Goal: Task Accomplishment & Management: Manage account settings

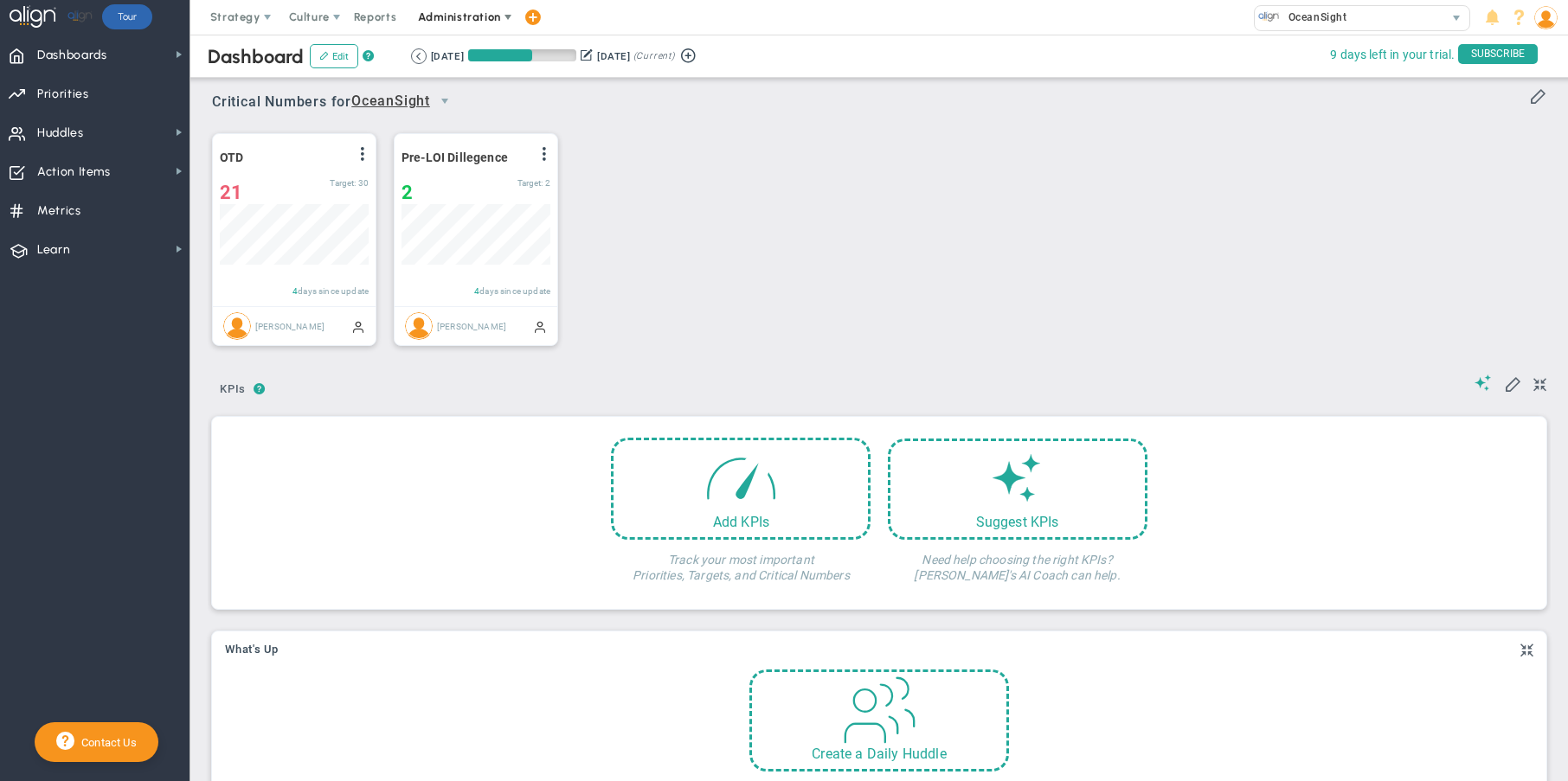
scroll to position [60, 149]
click at [439, 25] on span "Administration" at bounding box center [460, 17] width 111 height 35
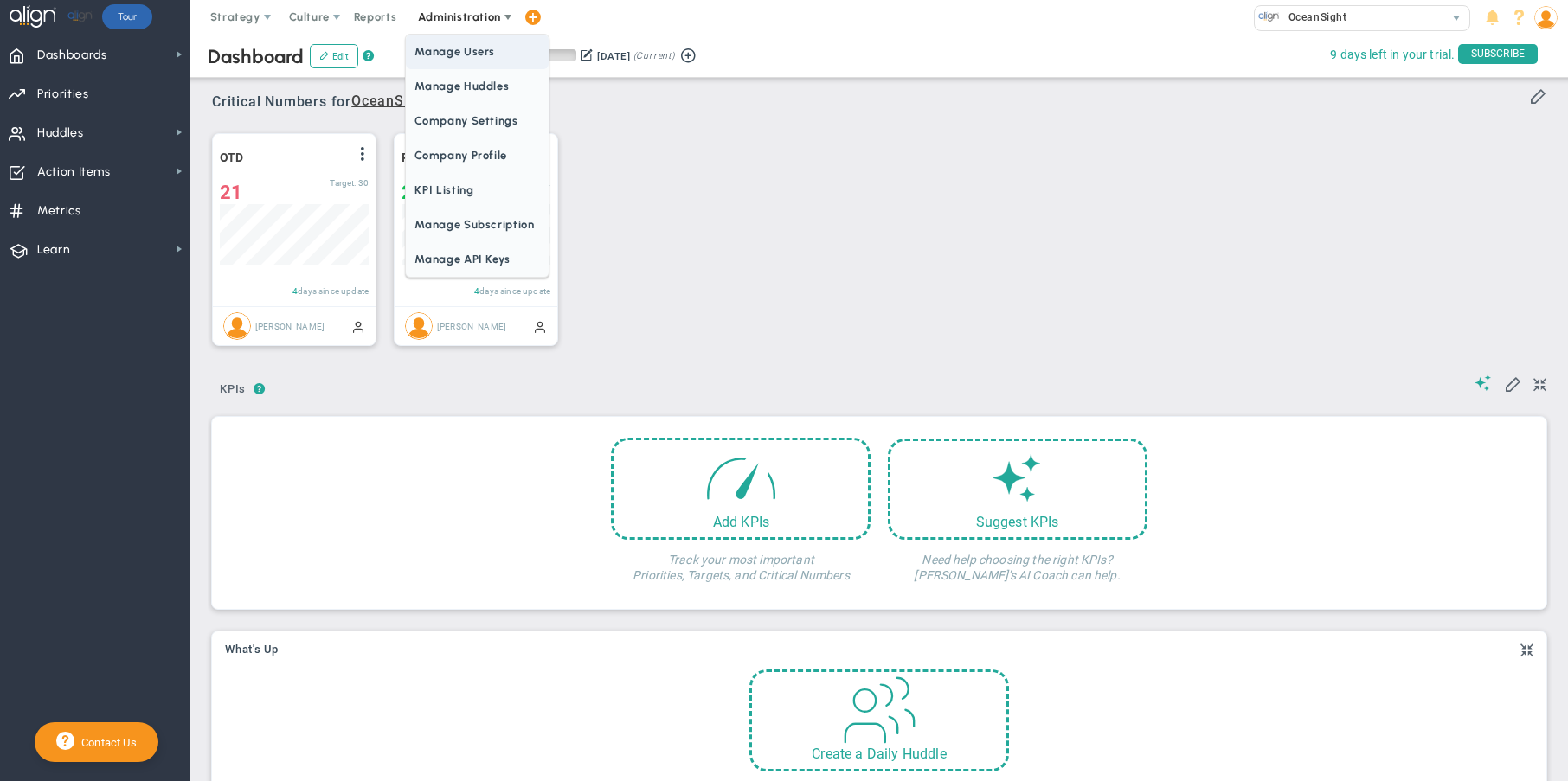
click at [457, 51] on span "Manage Users" at bounding box center [477, 51] width 142 height 35
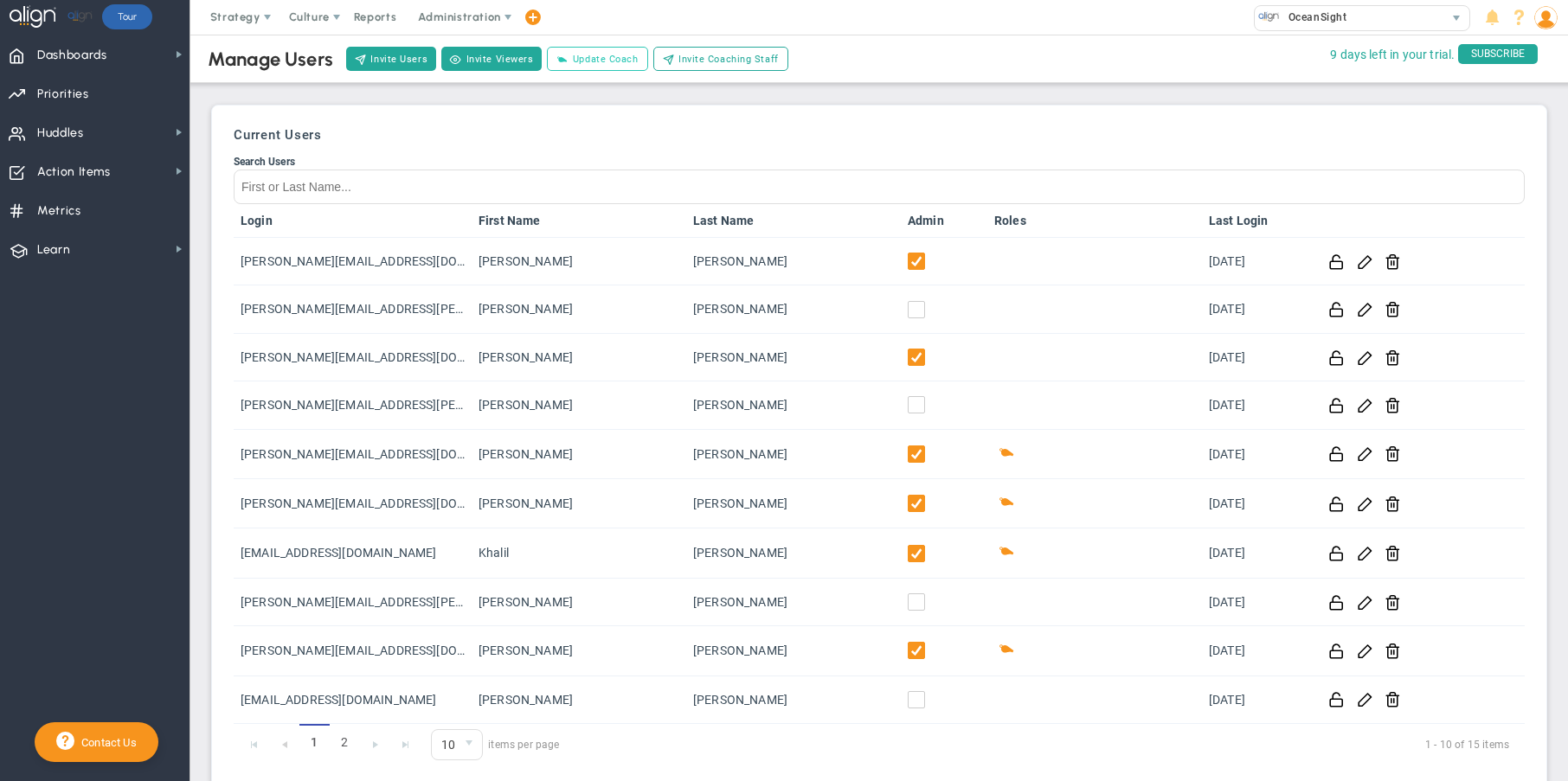
click at [609, 67] on button "Update Coach" at bounding box center [597, 59] width 100 height 24
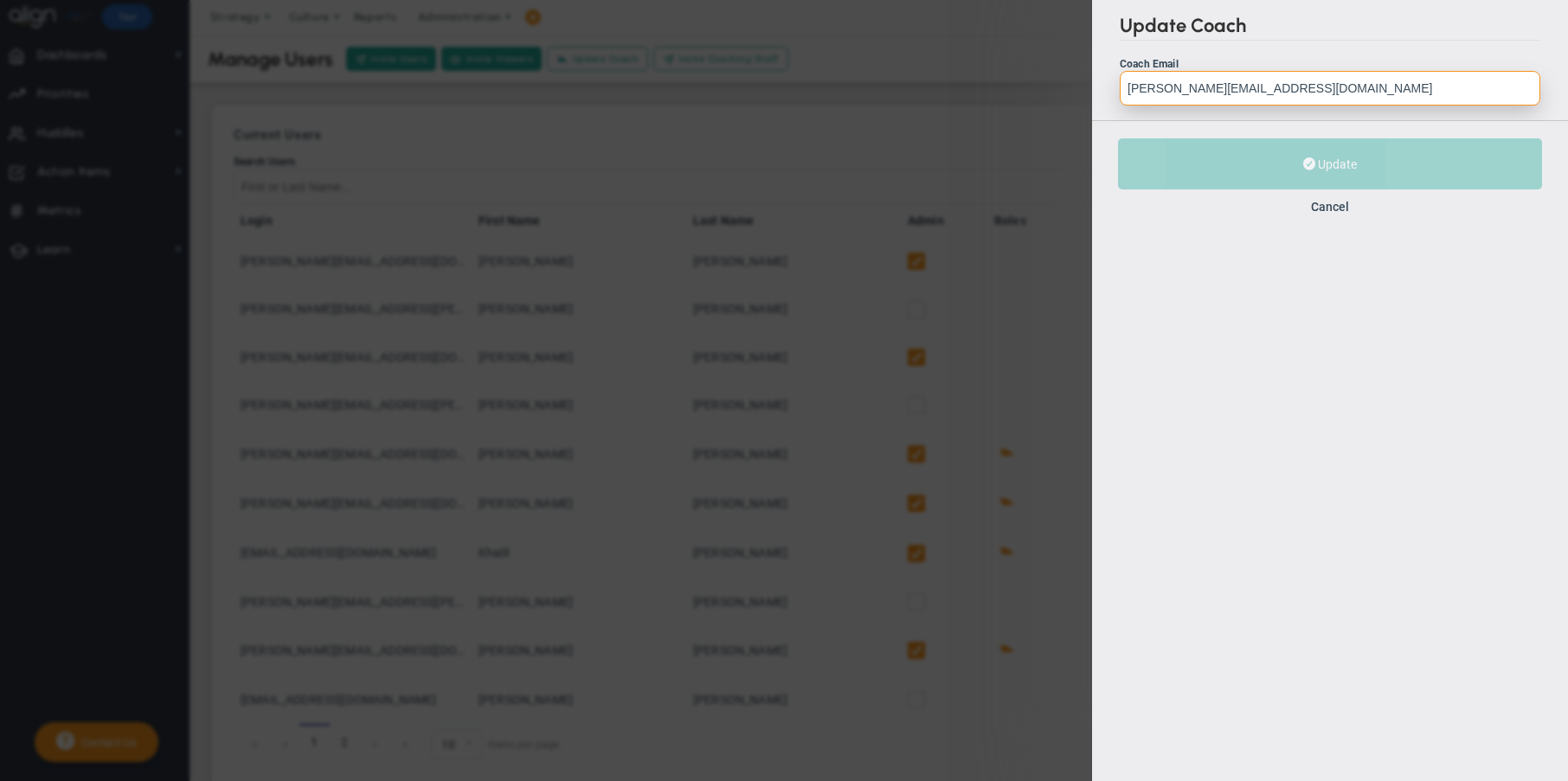
drag, startPoint x: 1159, startPoint y: 93, endPoint x: 1107, endPoint y: 92, distance: 52.0
click at [1107, 92] on div "Update Coach Coach Email tehsin@xpvwaterpartners.com Correct Coach Email Incorr…" at bounding box center [1329, 60] width 476 height 121
click at [1337, 82] on input "tehsin@xpvwaterpartners.com" at bounding box center [1329, 88] width 420 height 35
click at [1345, 206] on button "Cancel" at bounding box center [1329, 207] width 38 height 14
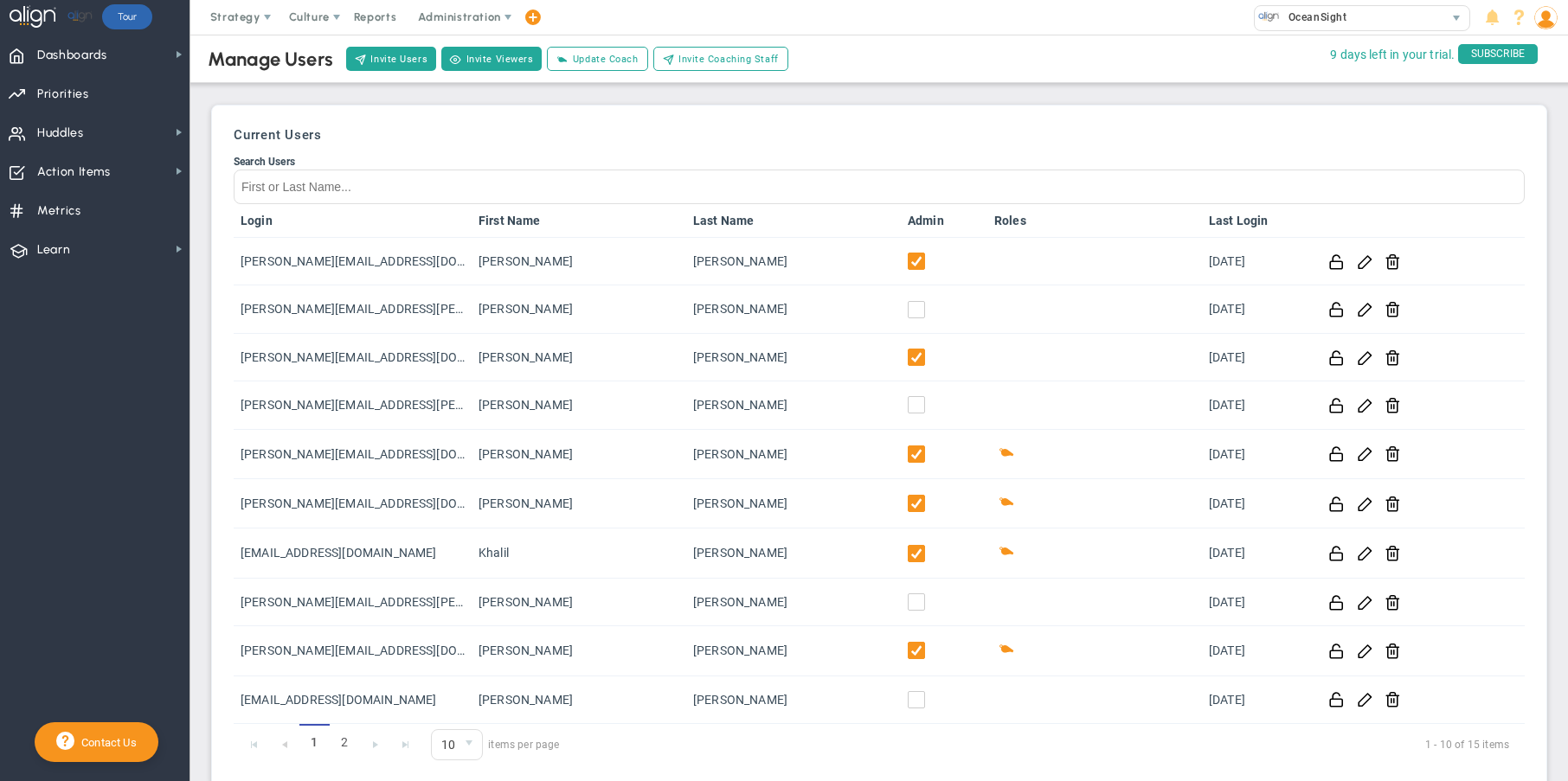
click at [991, 131] on h3 "Current Users" at bounding box center [879, 135] width 1291 height 16
click at [694, 52] on span "Invite Coaching Staff" at bounding box center [728, 59] width 100 height 15
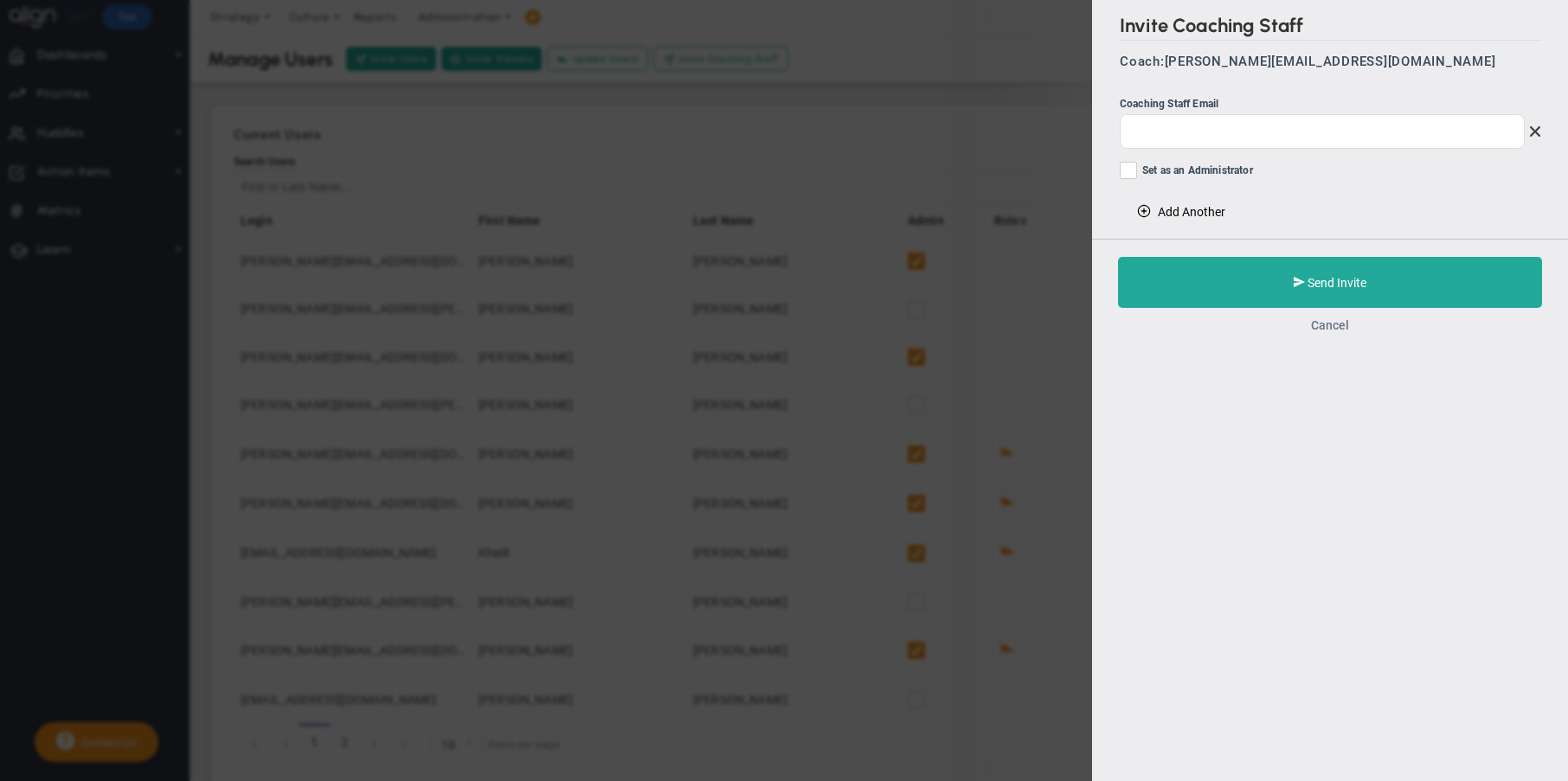
click at [1329, 326] on button "Cancel" at bounding box center [1329, 325] width 38 height 14
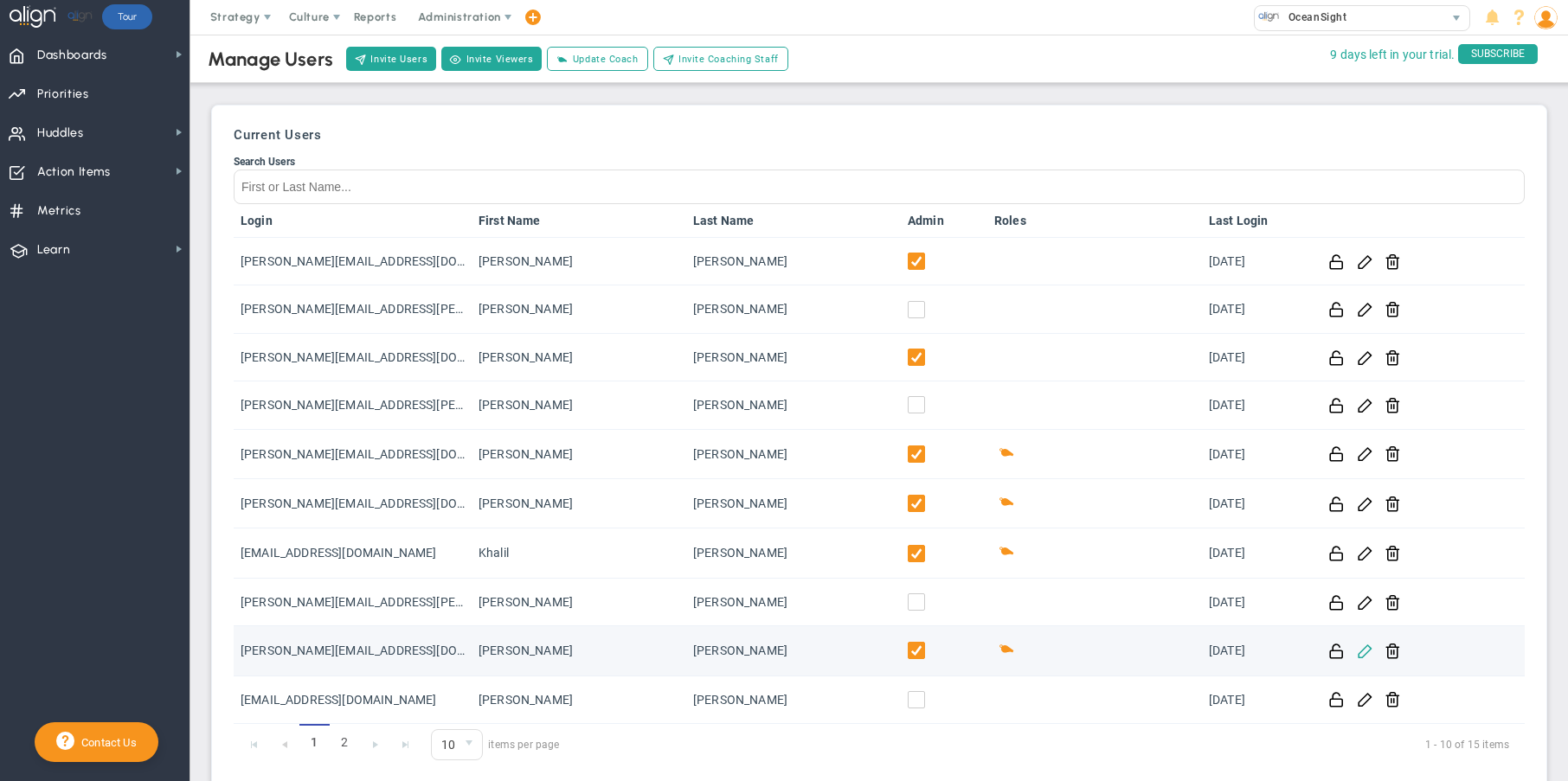
click at [1364, 652] on span at bounding box center [1365, 650] width 17 height 17
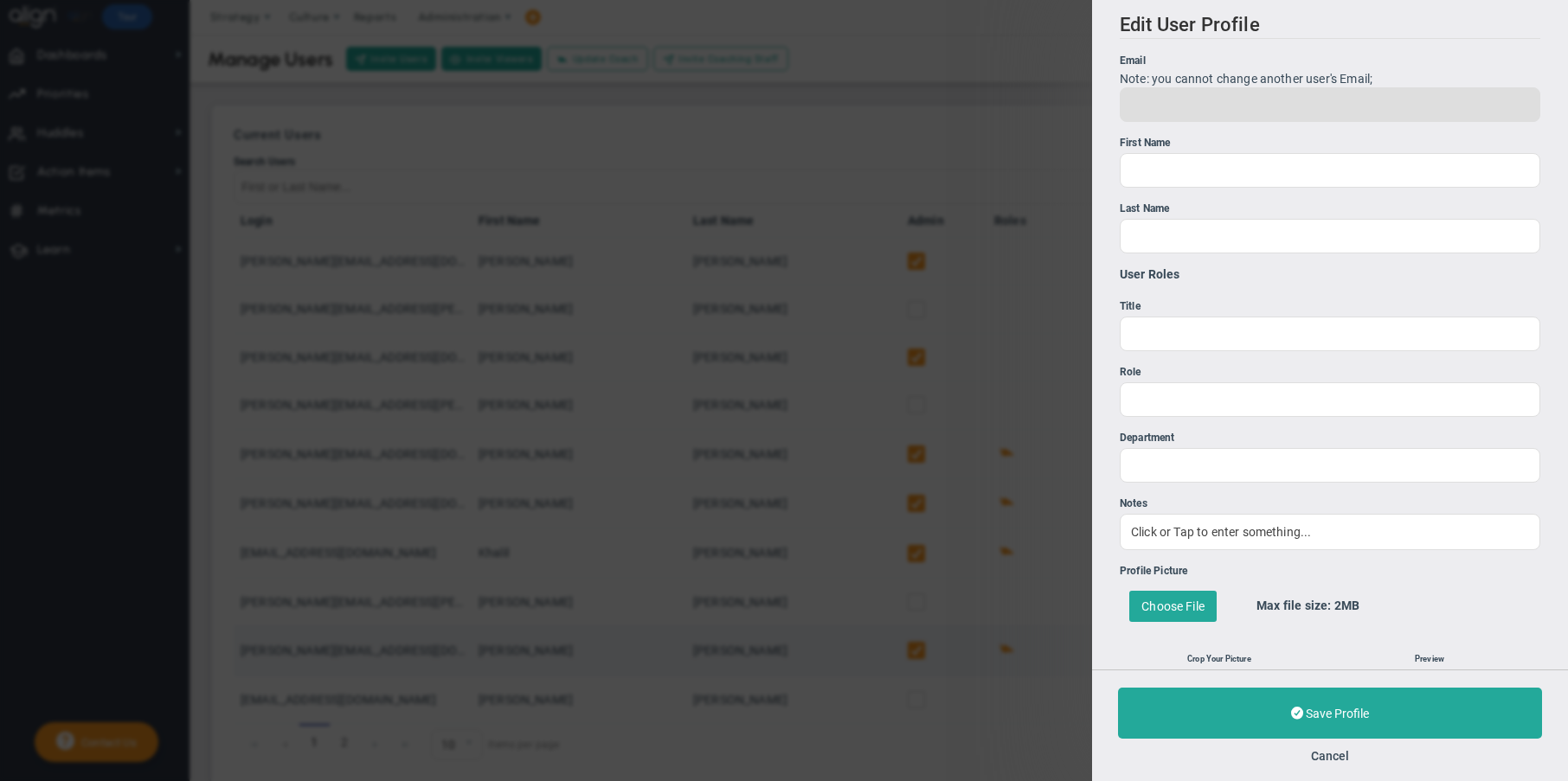
type input "maggie@petracoach.com"
type input "Maggie"
type input "Byrne"
type input "0"
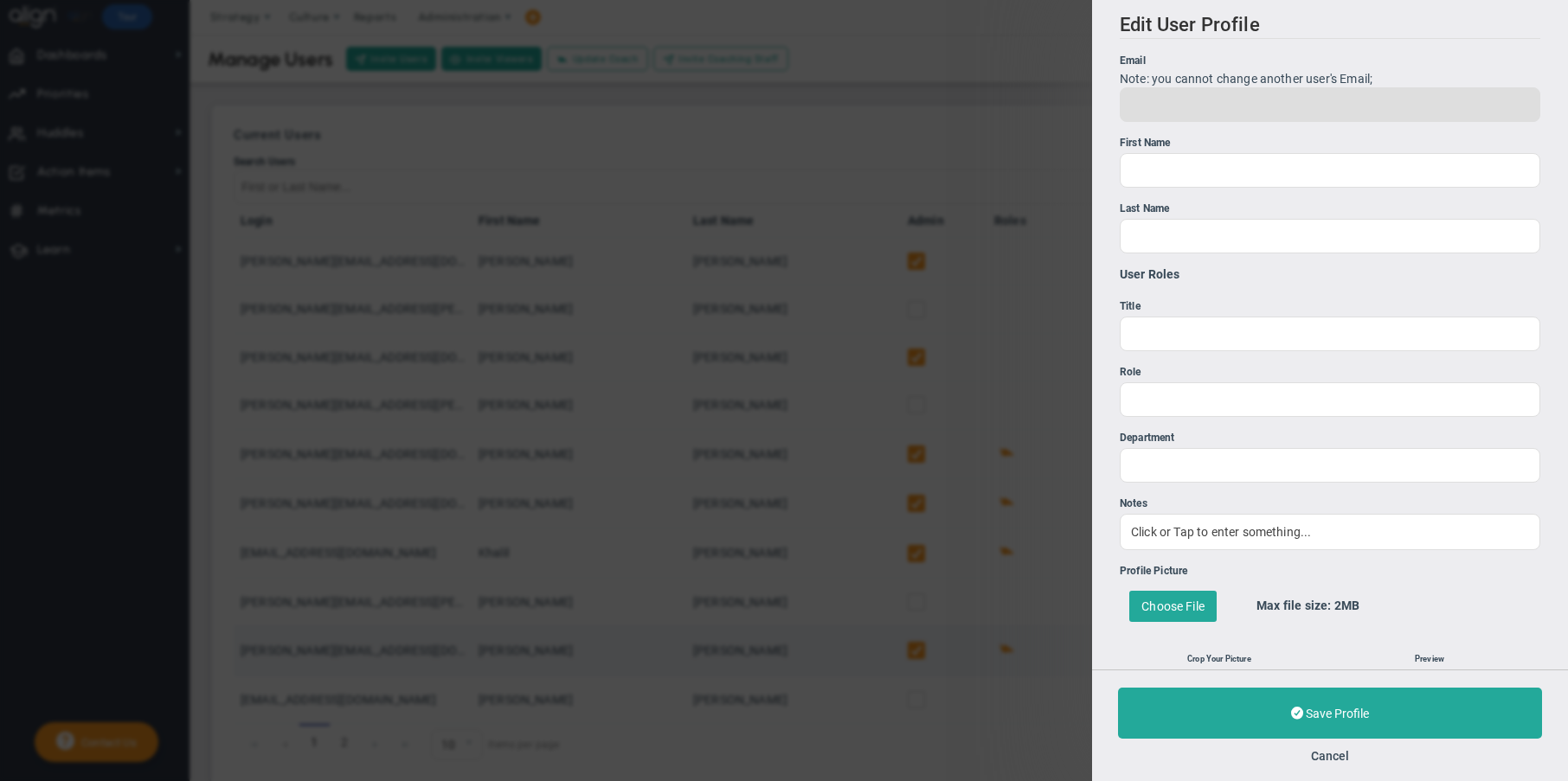
type input "0"
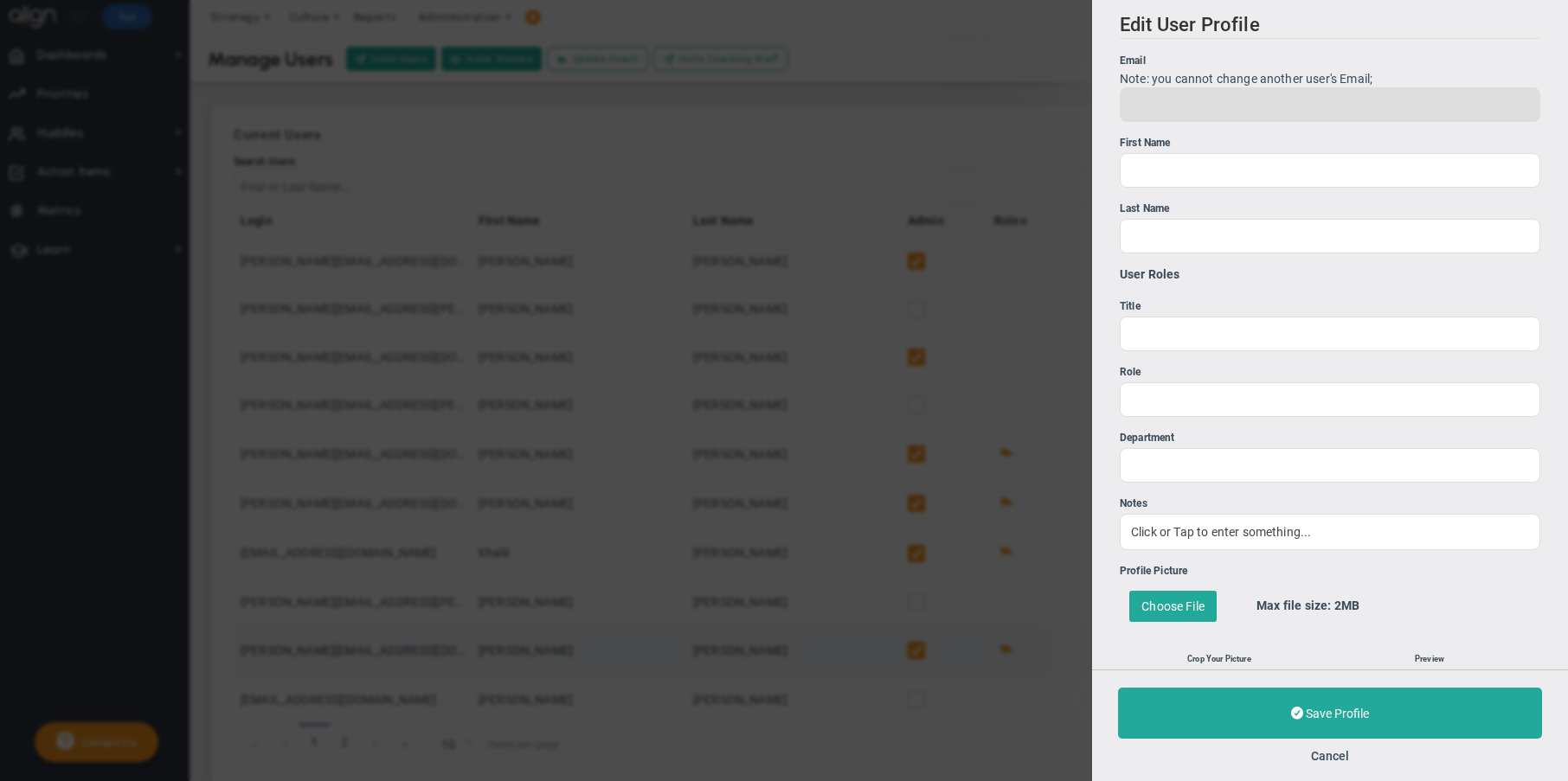
type input "0"
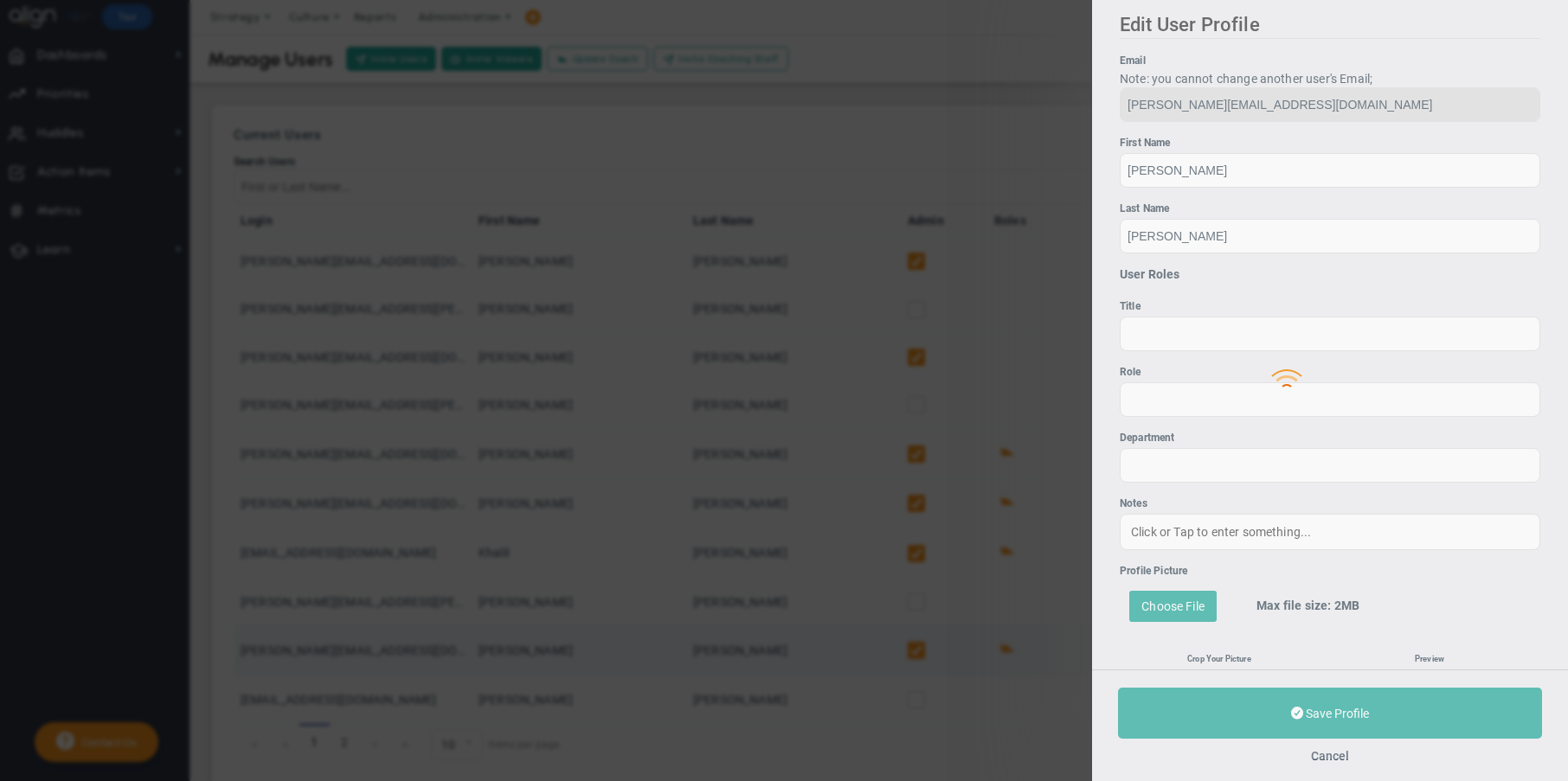
type input "+1"
type input "952"
type input "3347725"
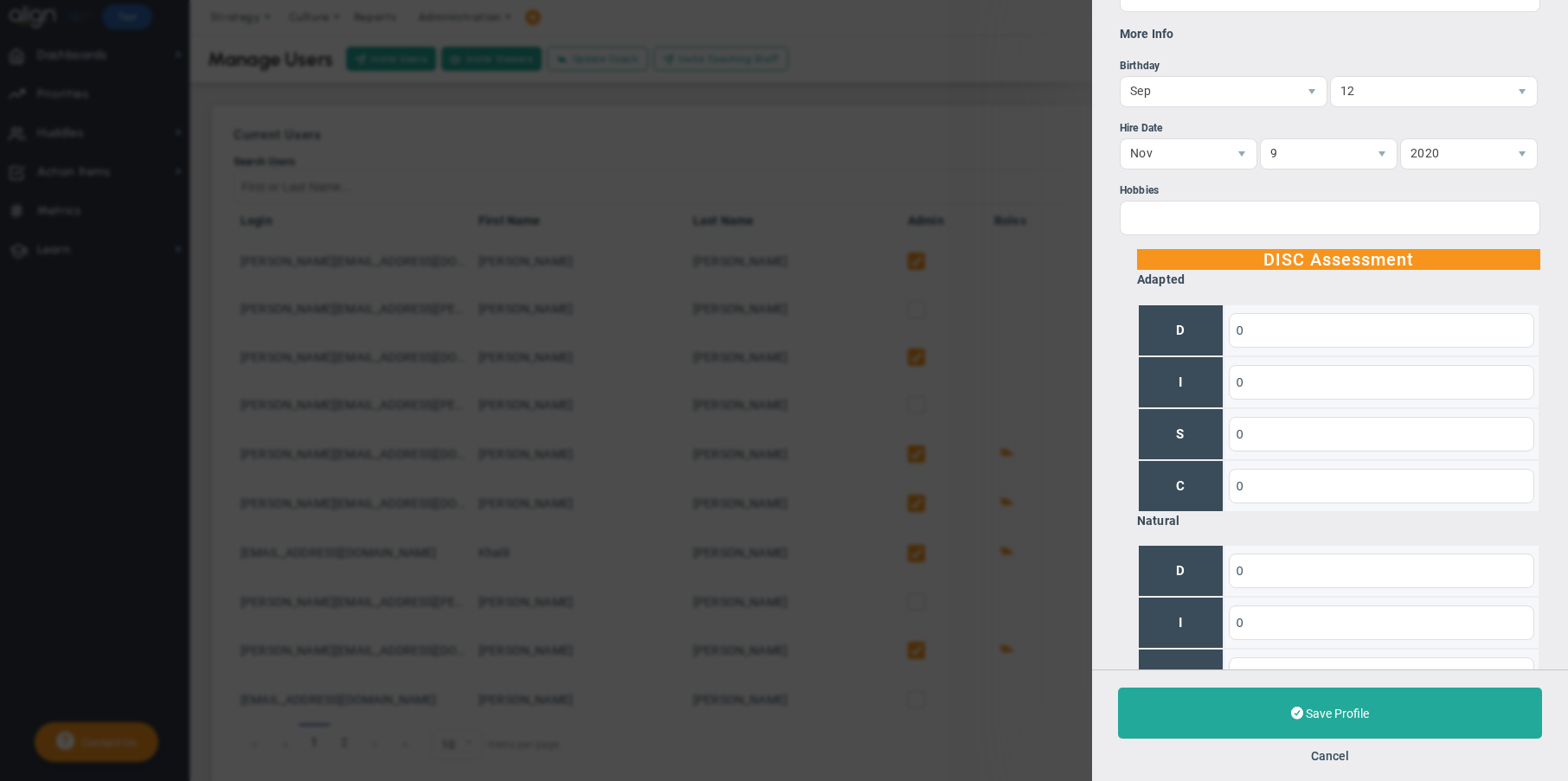
scroll to position [1551, 0]
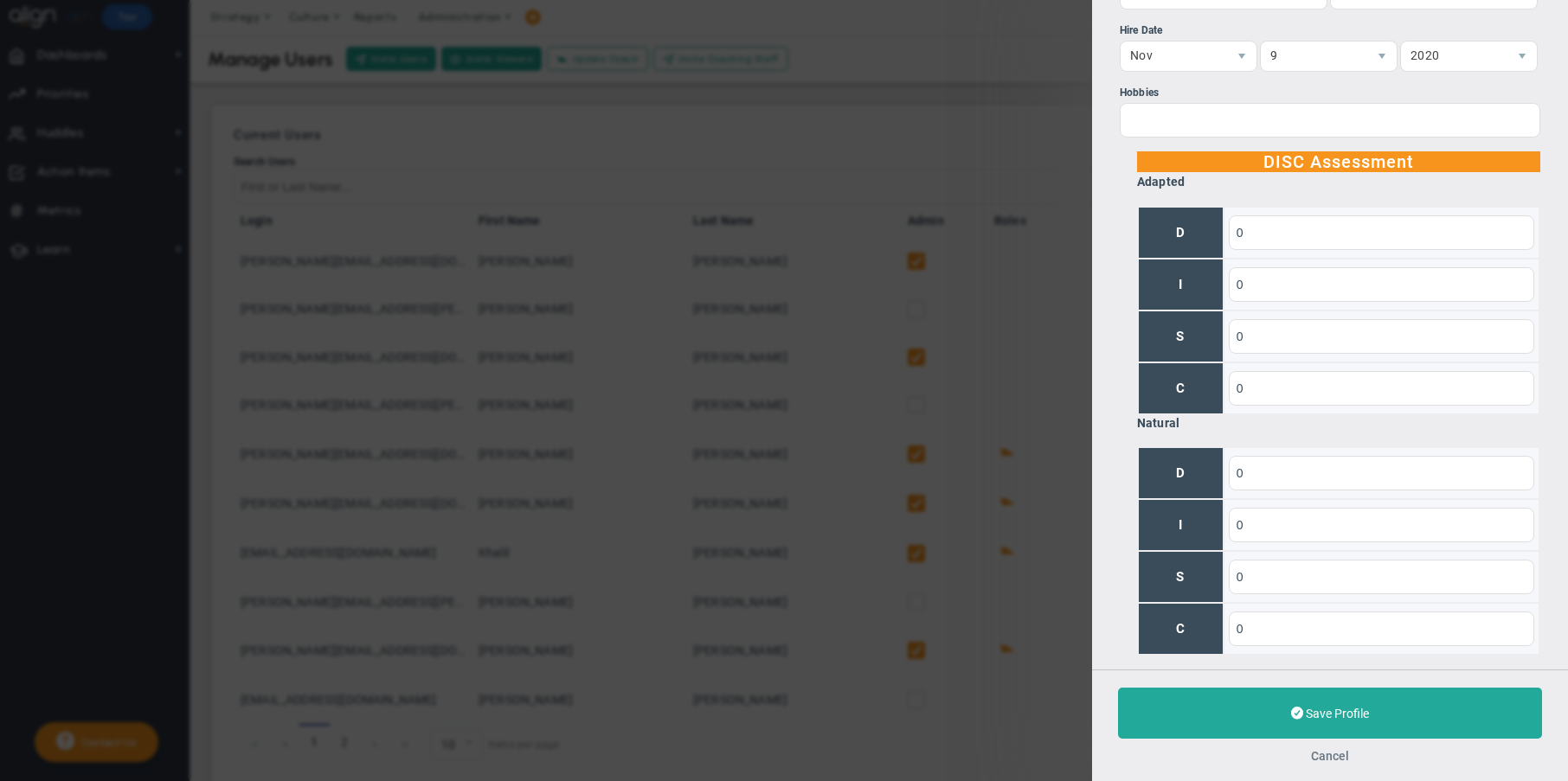
click at [1343, 759] on button "Cancel" at bounding box center [1329, 756] width 38 height 14
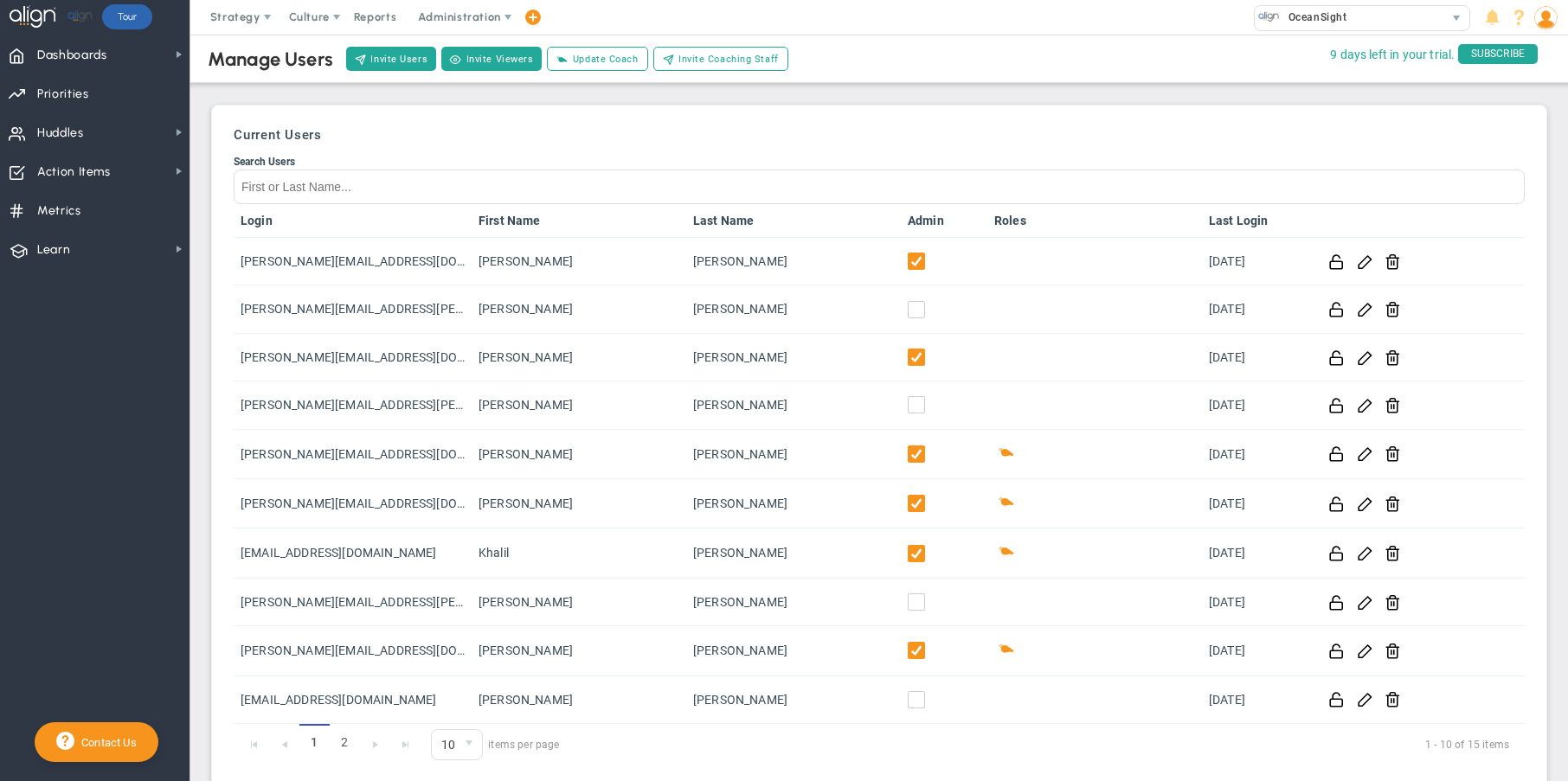
click at [906, 119] on div "Current Users Search Users Login First Name Last Name Admin Roles Last Login ad…" at bounding box center [879, 446] width 1317 height 664
click at [716, 63] on span "Invite Coaching Staff" at bounding box center [728, 59] width 100 height 15
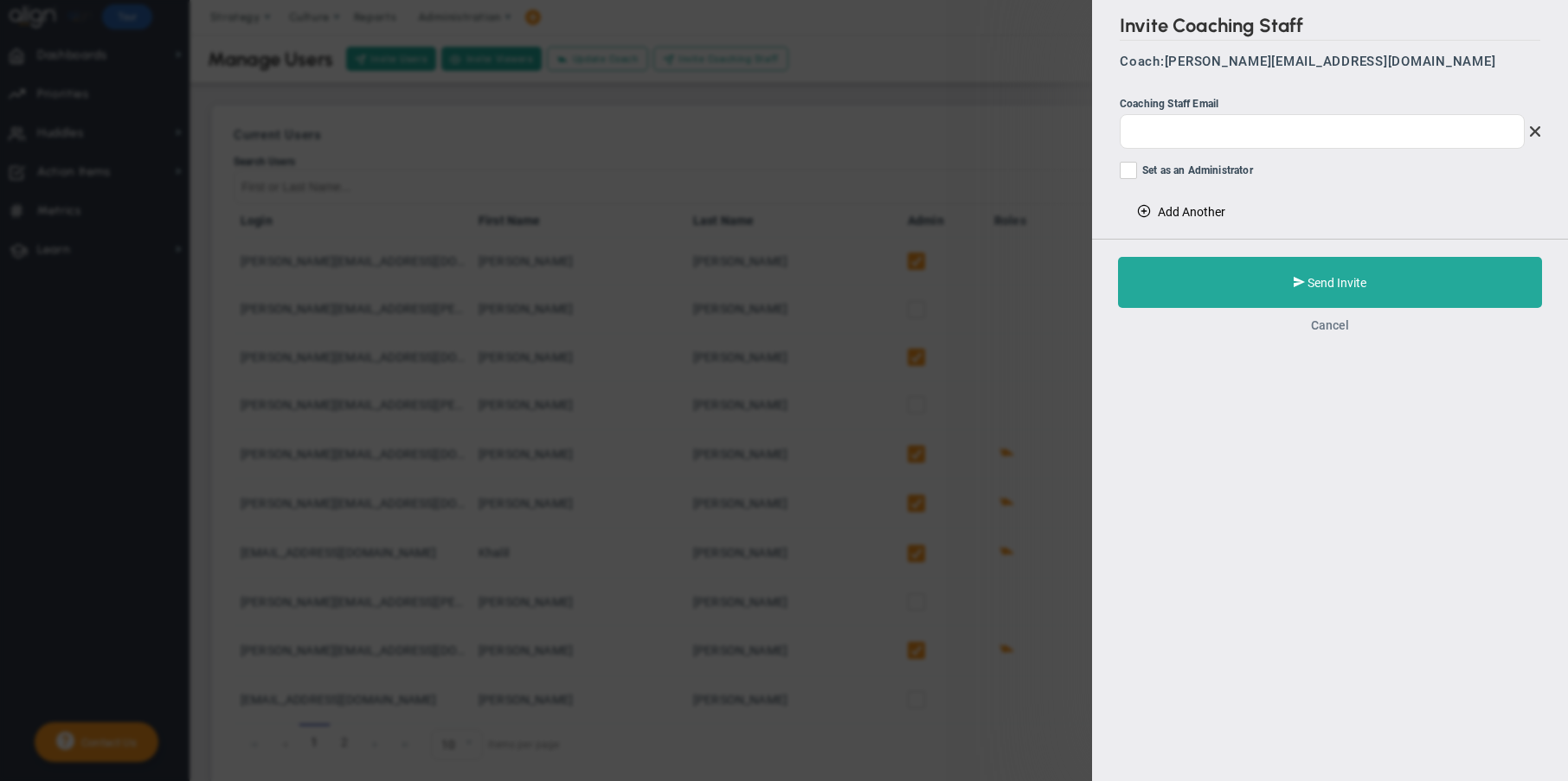
click at [1337, 320] on button "Cancel" at bounding box center [1329, 325] width 38 height 14
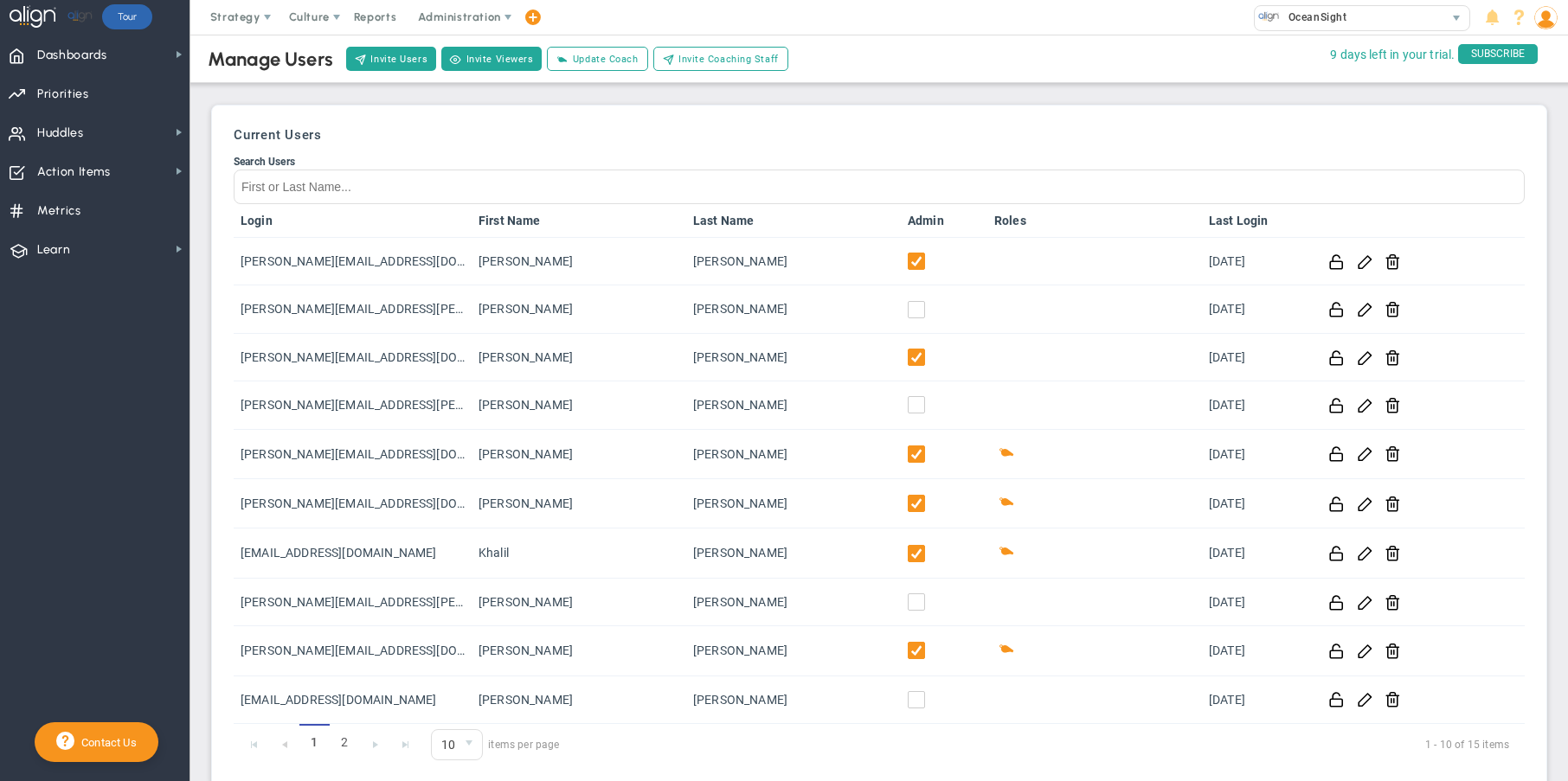
click at [620, 137] on h3 "Current Users" at bounding box center [879, 135] width 1291 height 16
click at [820, 145] on div "Current Users Search Users Login First Name Last Name Admin Roles Last Login ad…" at bounding box center [879, 446] width 1317 height 664
click at [833, 157] on div "Search Users" at bounding box center [879, 162] width 1291 height 12
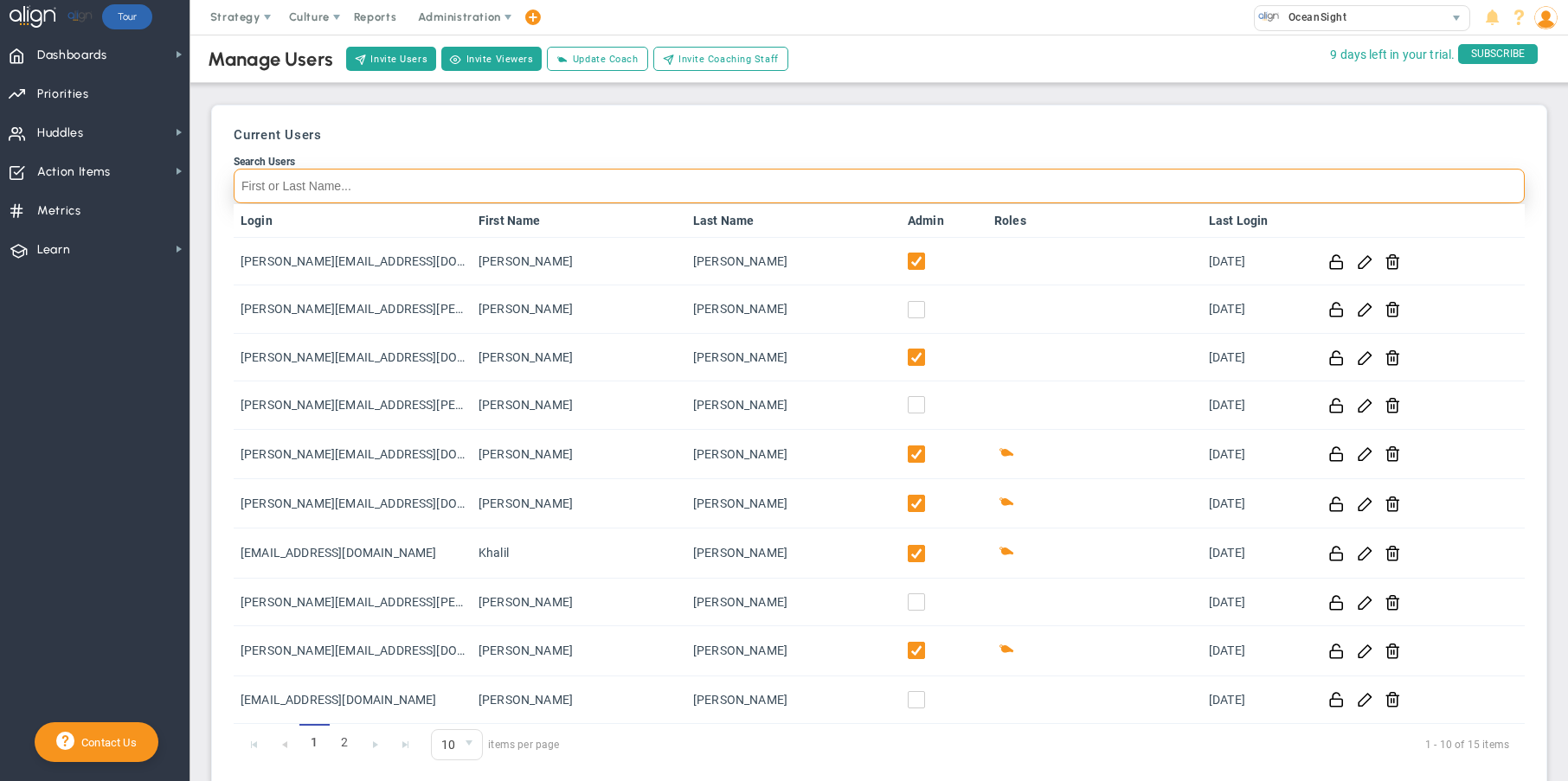
click at [833, 168] on input "Search Users" at bounding box center [879, 185] width 1291 height 35
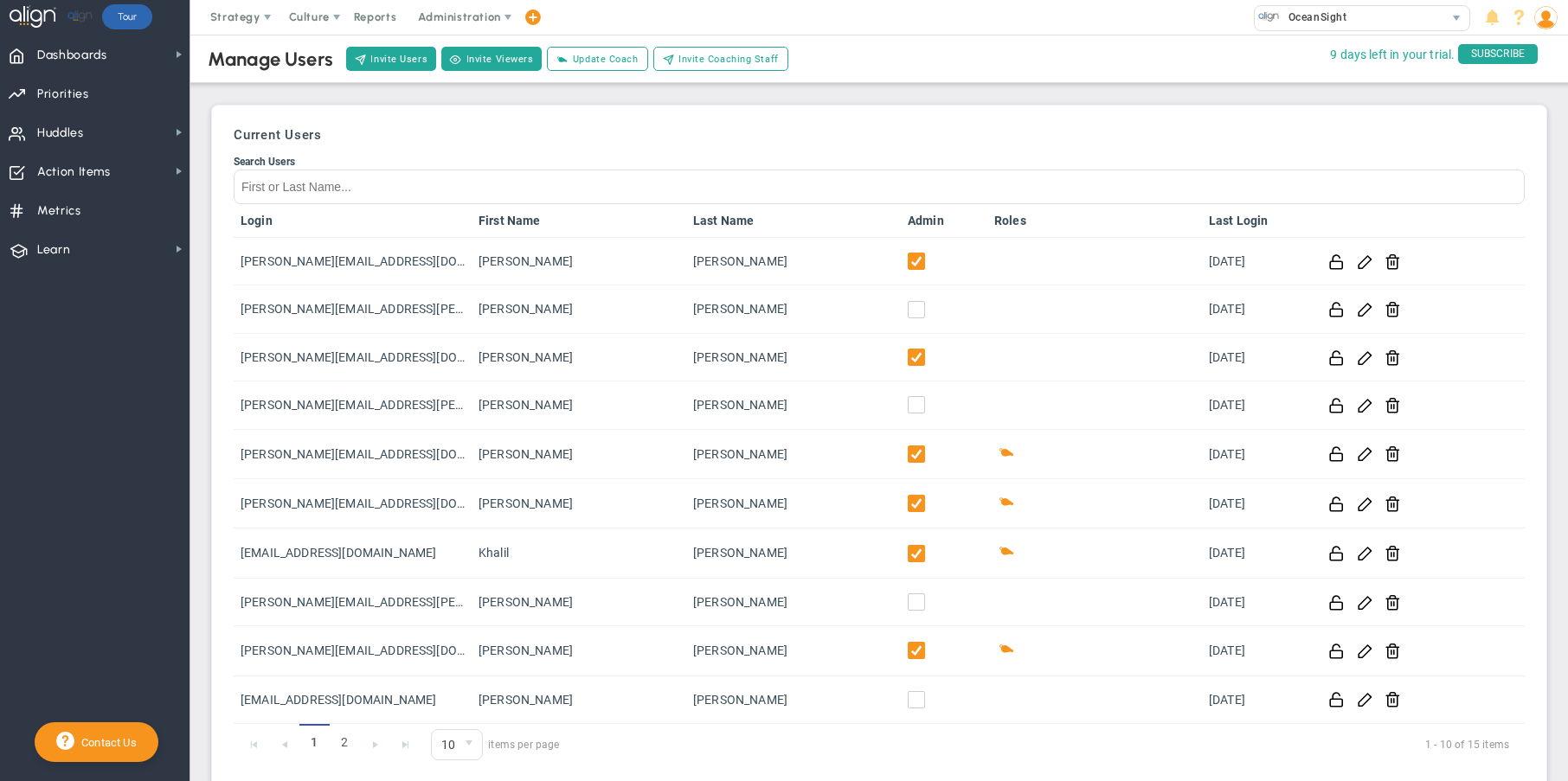
click at [1443, 111] on div "Current Users Search Users Login First Name Last Name Admin Roles Last Login ad…" at bounding box center [879, 446] width 1336 height 683
click at [466, 114] on div "Current Users Search Users Login First Name Last Name Admin Roles Last Login ad…" at bounding box center [879, 446] width 1317 height 664
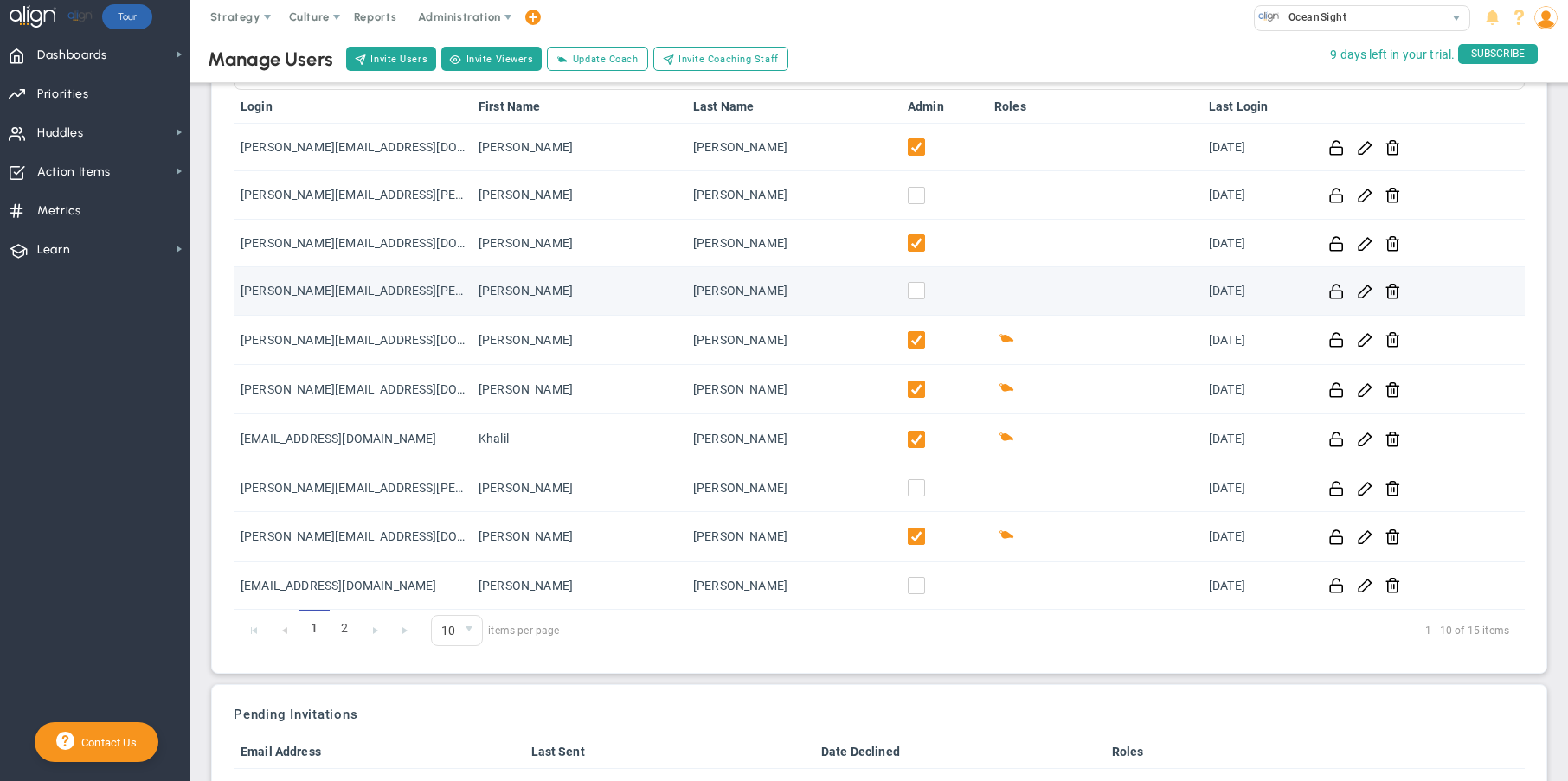
scroll to position [133, 0]
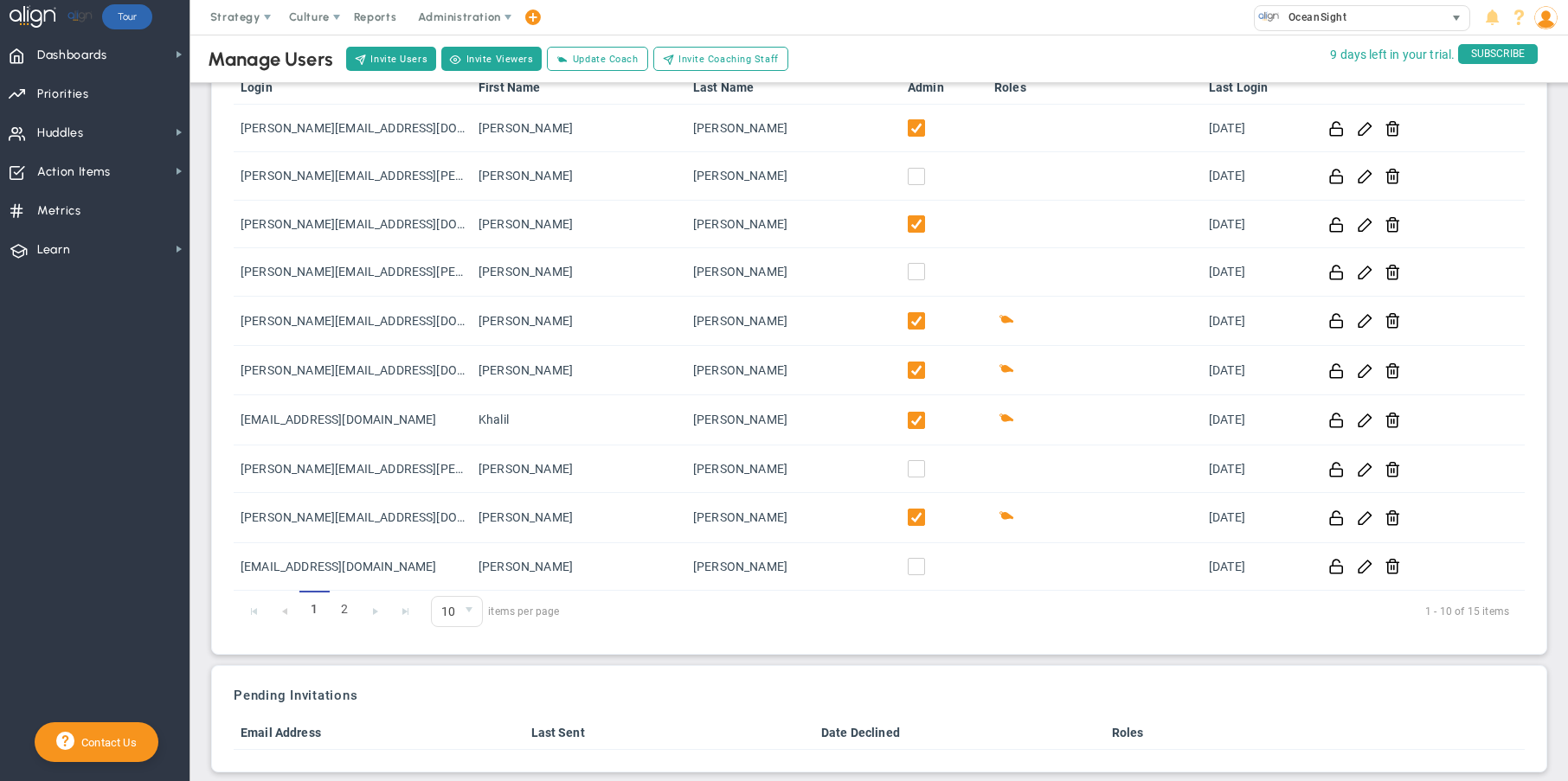
click at [1347, 12] on div "OceanSight" at bounding box center [1350, 17] width 190 height 22
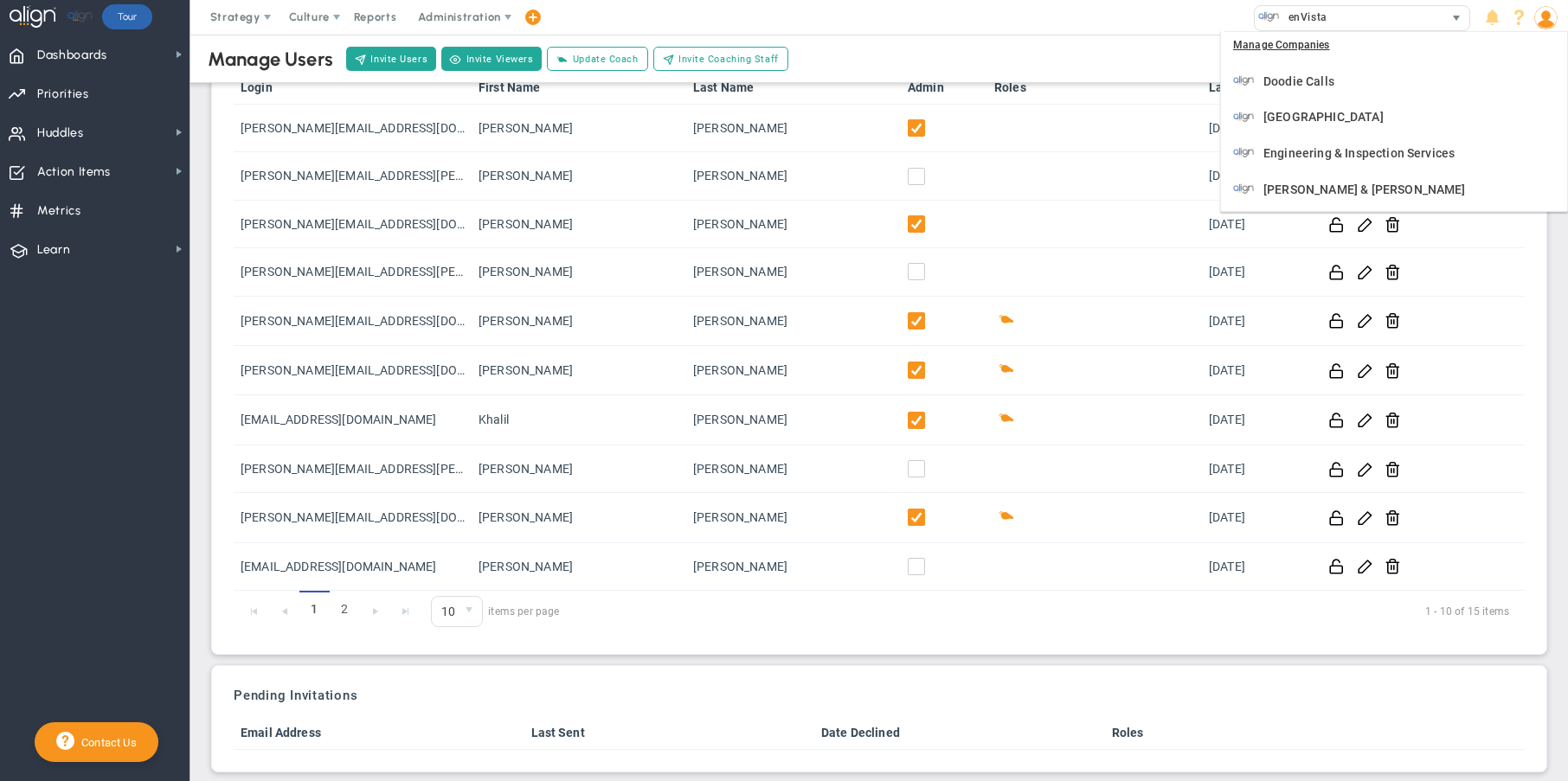
scroll to position [863, 0]
